Goal: Transaction & Acquisition: Obtain resource

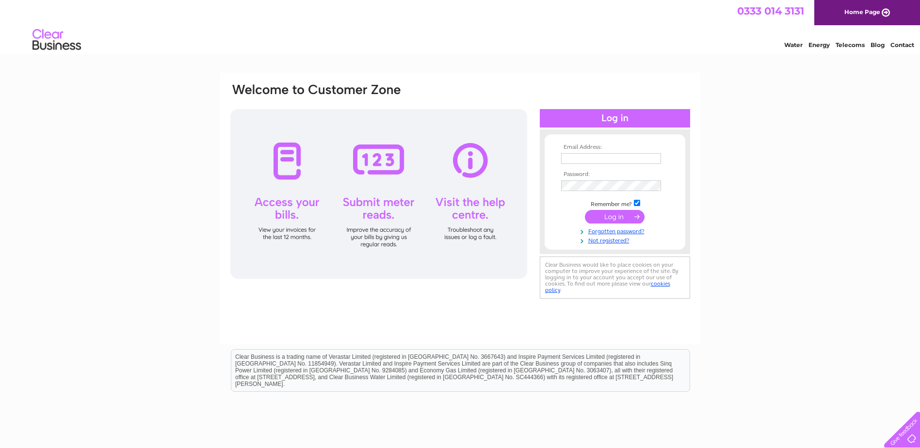
type input "jmg1967@hotmail.co.uk"
click at [622, 213] on input "submit" at bounding box center [615, 217] width 60 height 14
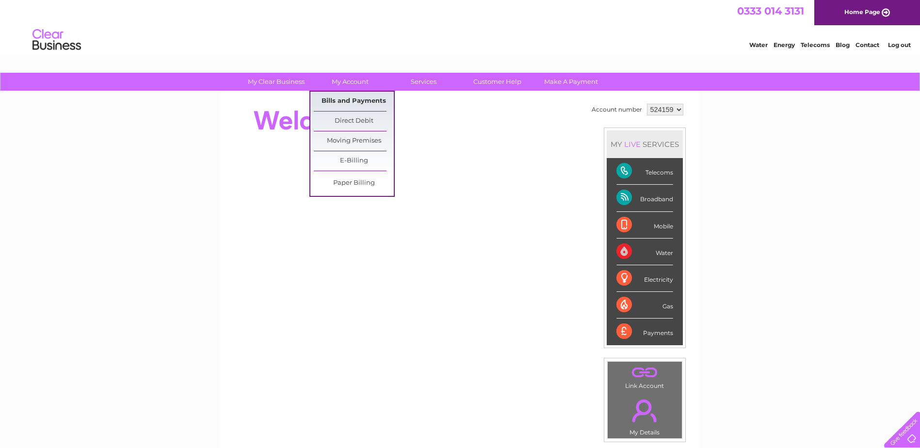
click at [339, 101] on link "Bills and Payments" at bounding box center [354, 101] width 80 height 19
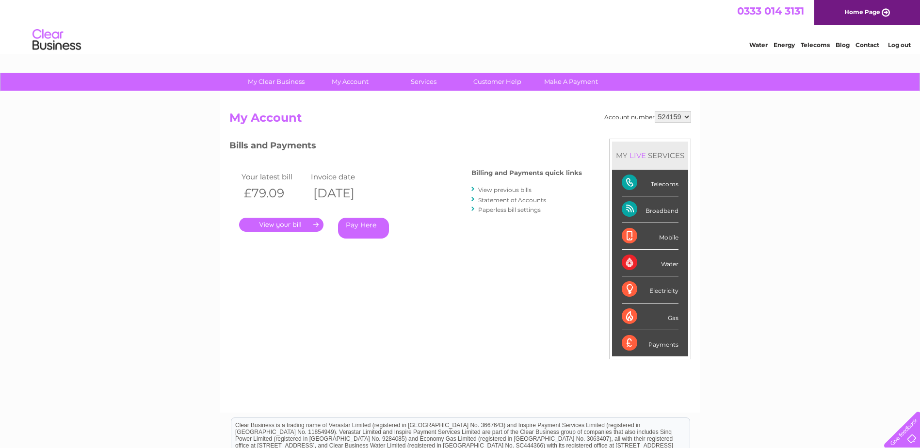
click at [291, 225] on link "." at bounding box center [281, 225] width 84 height 14
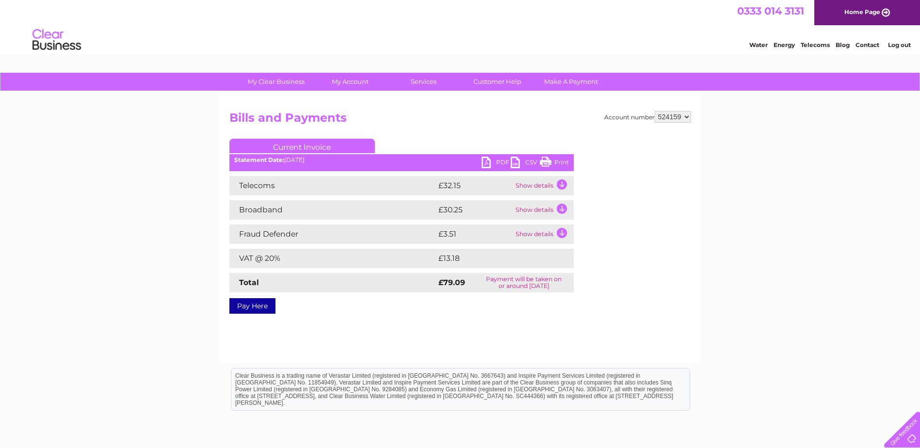
click at [563, 207] on td "Show details" at bounding box center [543, 209] width 61 height 19
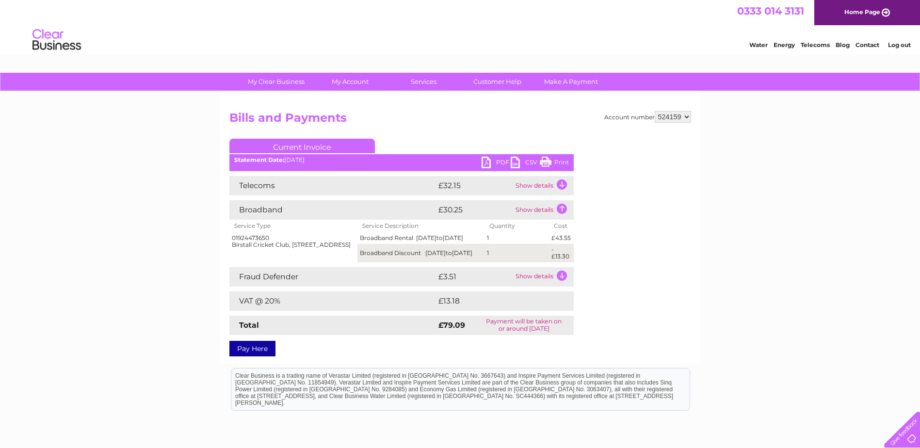
click at [560, 184] on td "Show details" at bounding box center [543, 185] width 61 height 19
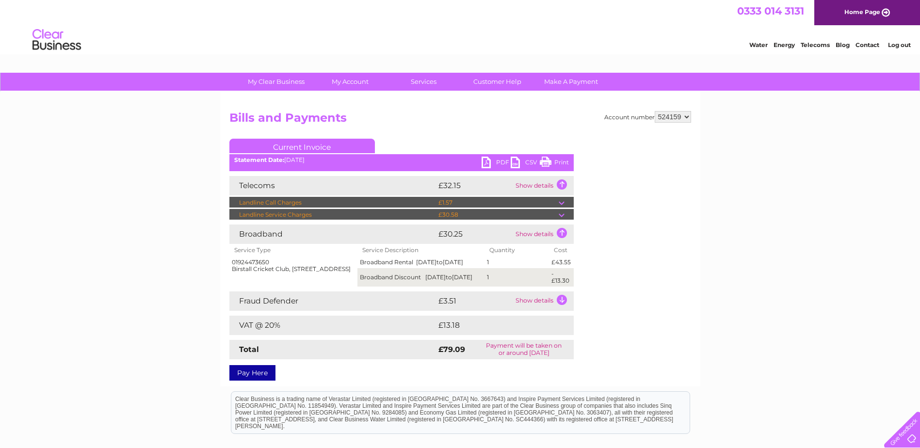
click at [560, 204] on td at bounding box center [565, 203] width 15 height 12
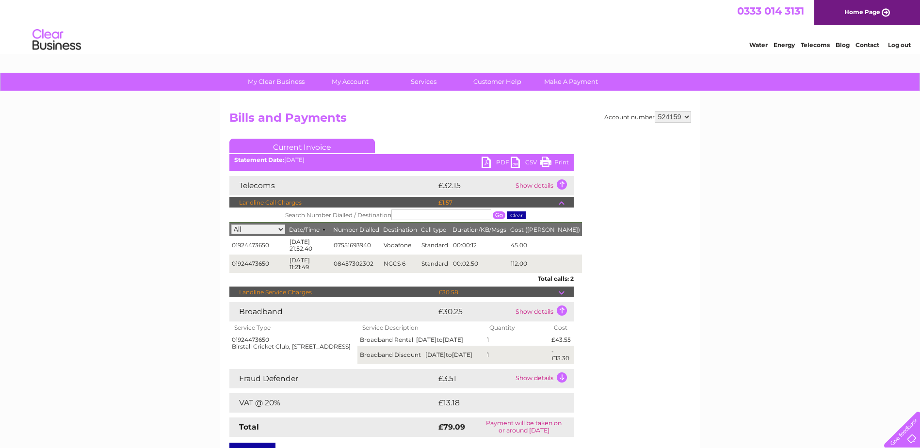
click at [504, 160] on link "PDF" at bounding box center [495, 164] width 29 height 14
